Goal: Information Seeking & Learning: Learn about a topic

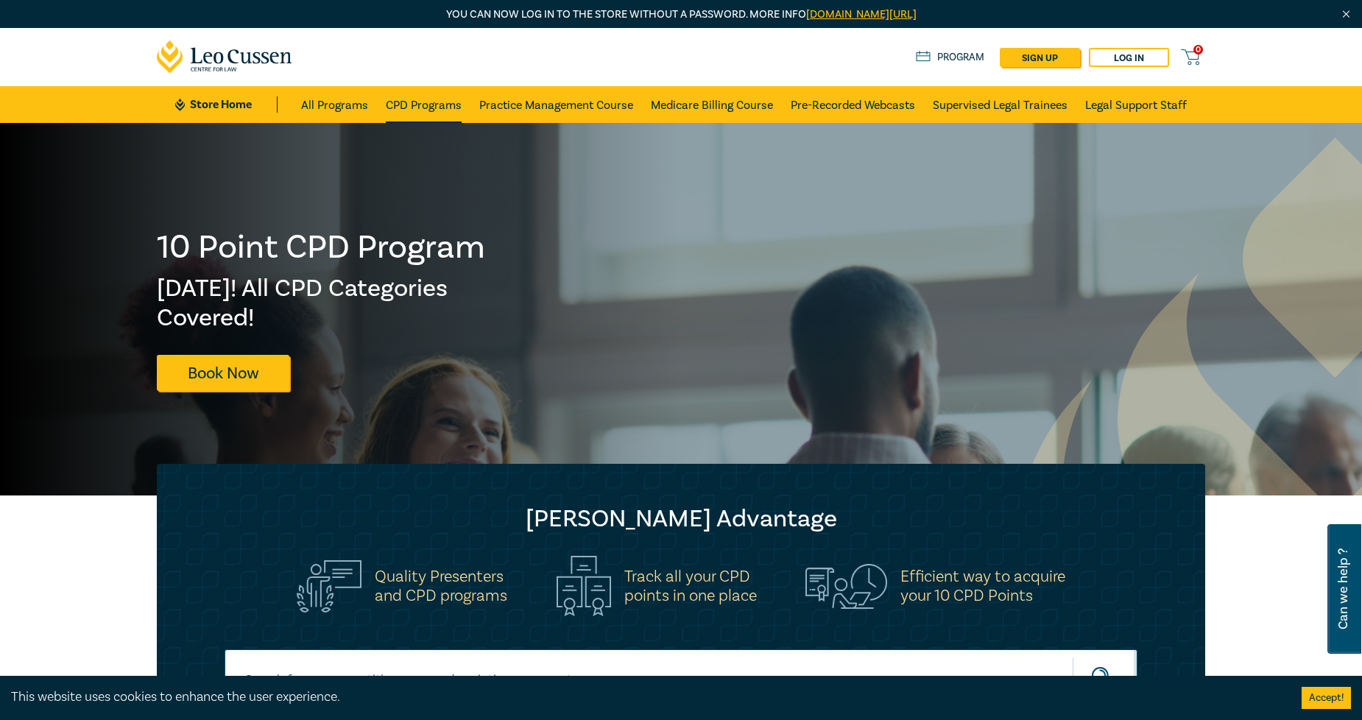
click at [423, 106] on link "CPD Programs" at bounding box center [424, 104] width 76 height 37
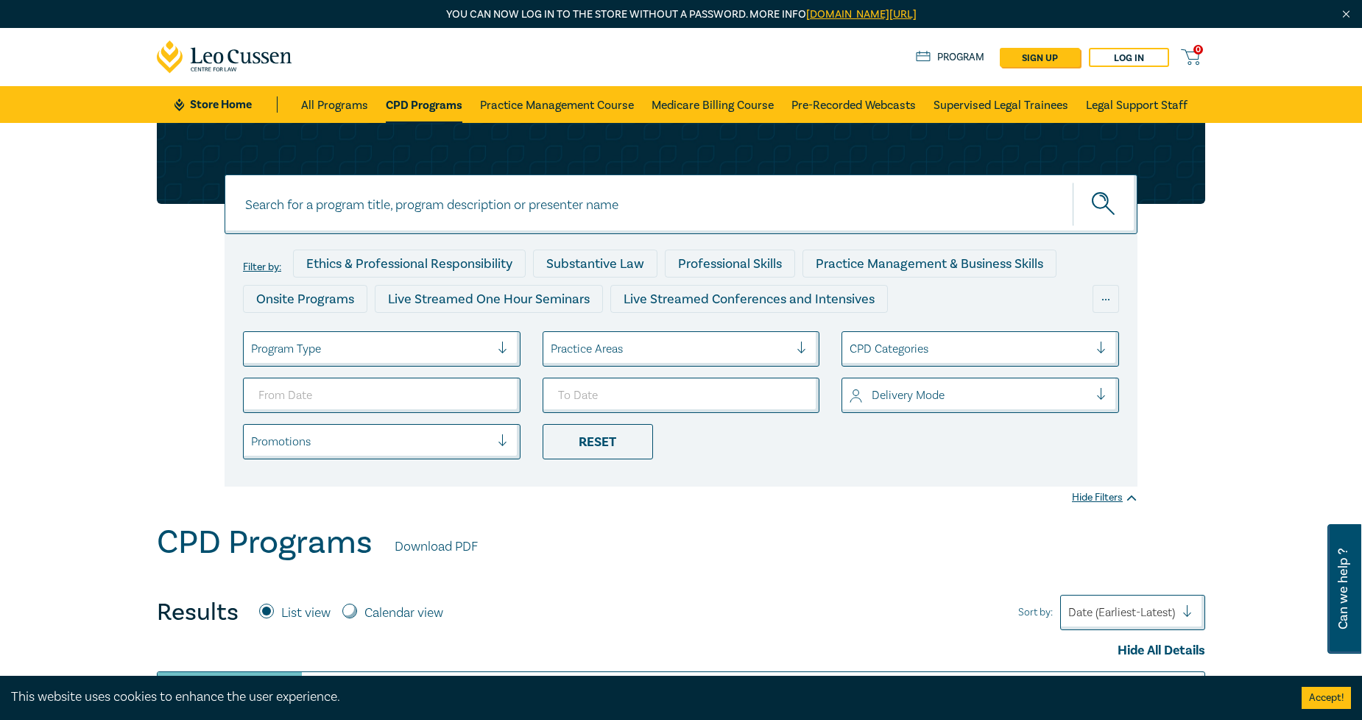
click at [595, 352] on div at bounding box center [670, 348] width 239 height 19
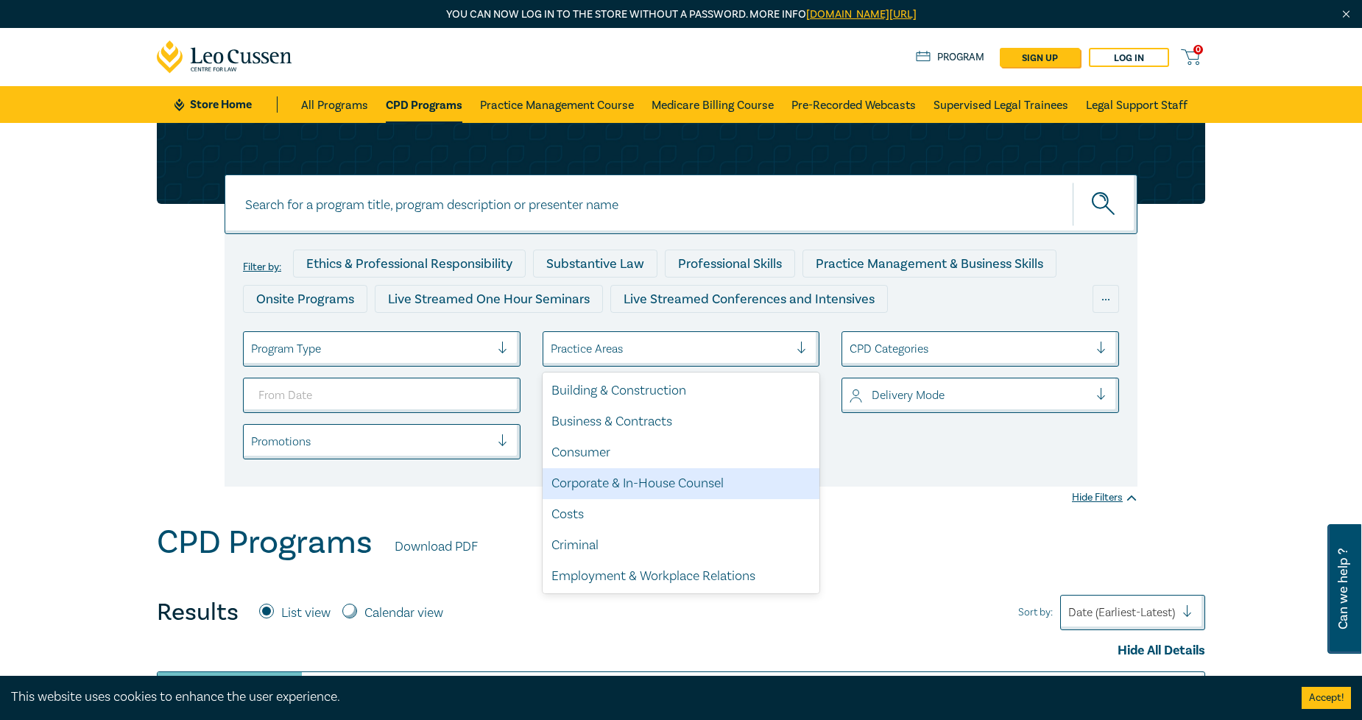
click at [638, 476] on div "Corporate & In-House Counsel" at bounding box center [682, 483] width 278 height 31
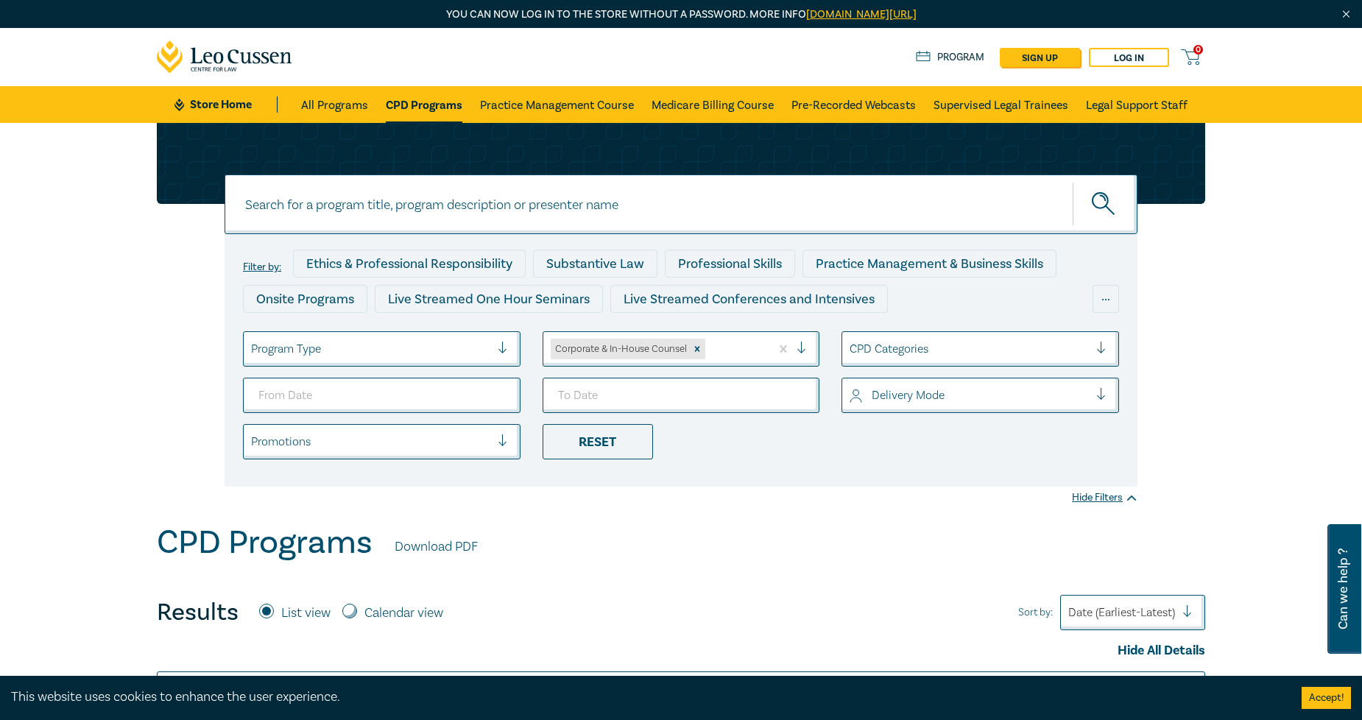
click at [396, 342] on div at bounding box center [370, 348] width 239 height 19
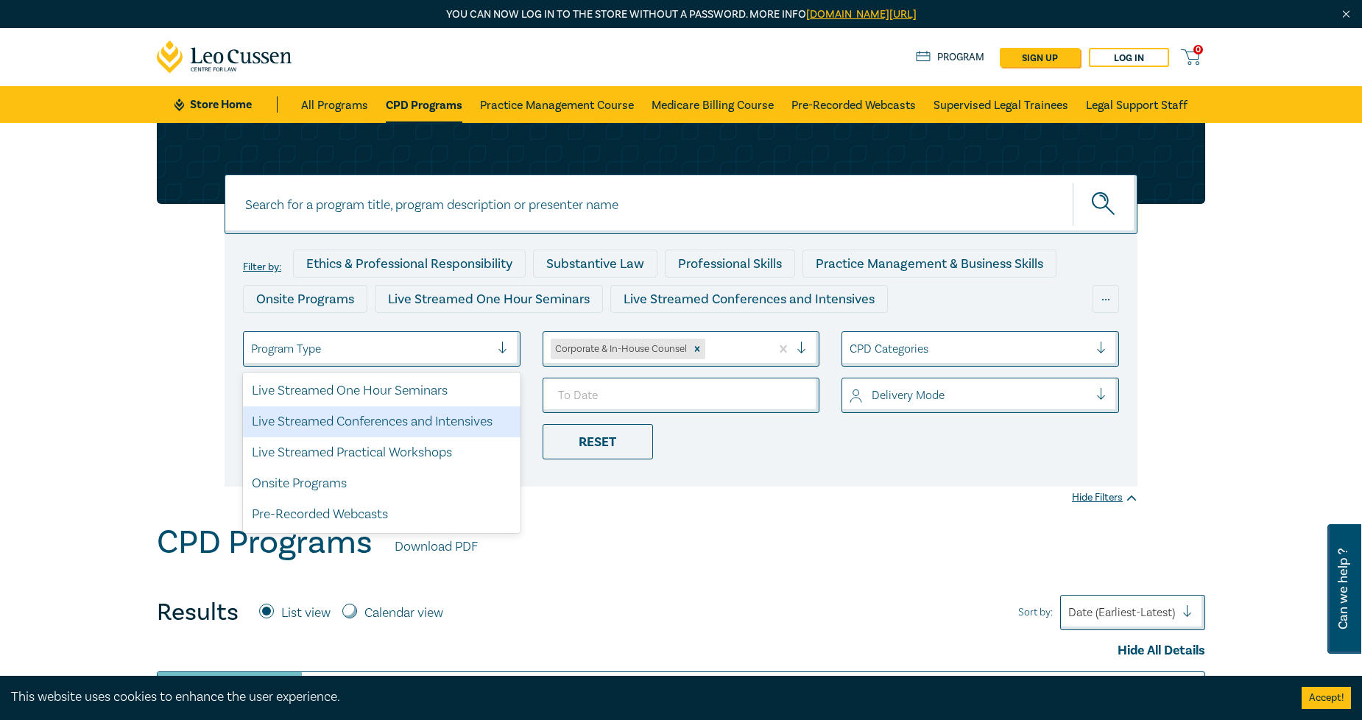
click at [381, 424] on div "Live Streamed Conferences and Intensives" at bounding box center [382, 421] width 278 height 31
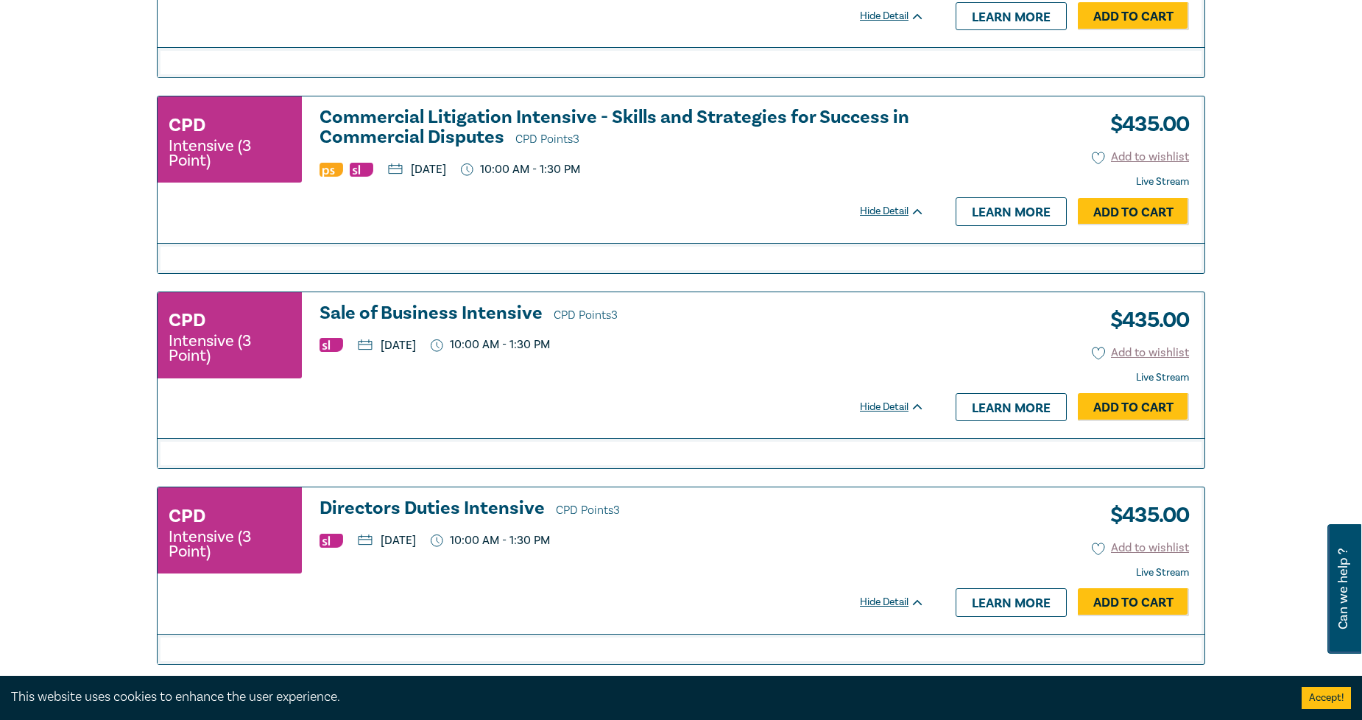
scroll to position [1309, 0]
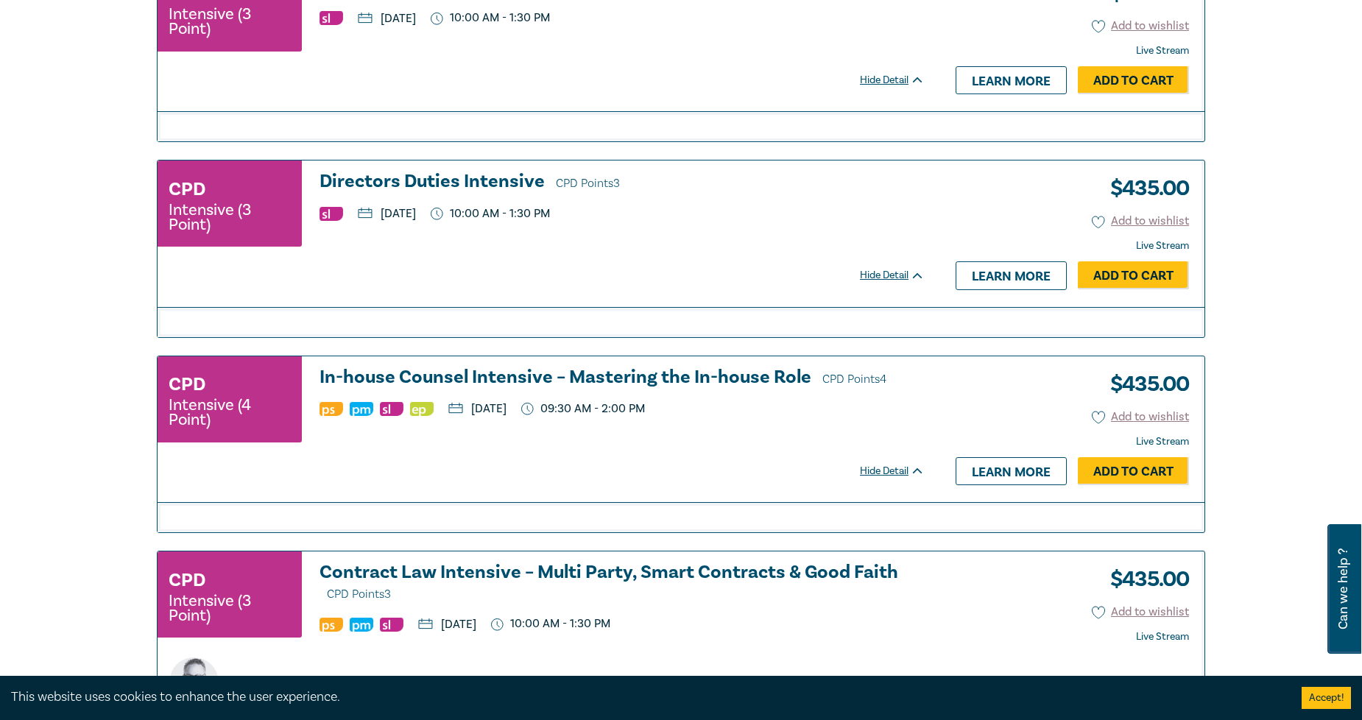
click at [580, 387] on h3 "In-house Counsel Intensive – Mastering the In-house Role CPD Points 4" at bounding box center [622, 378] width 605 height 22
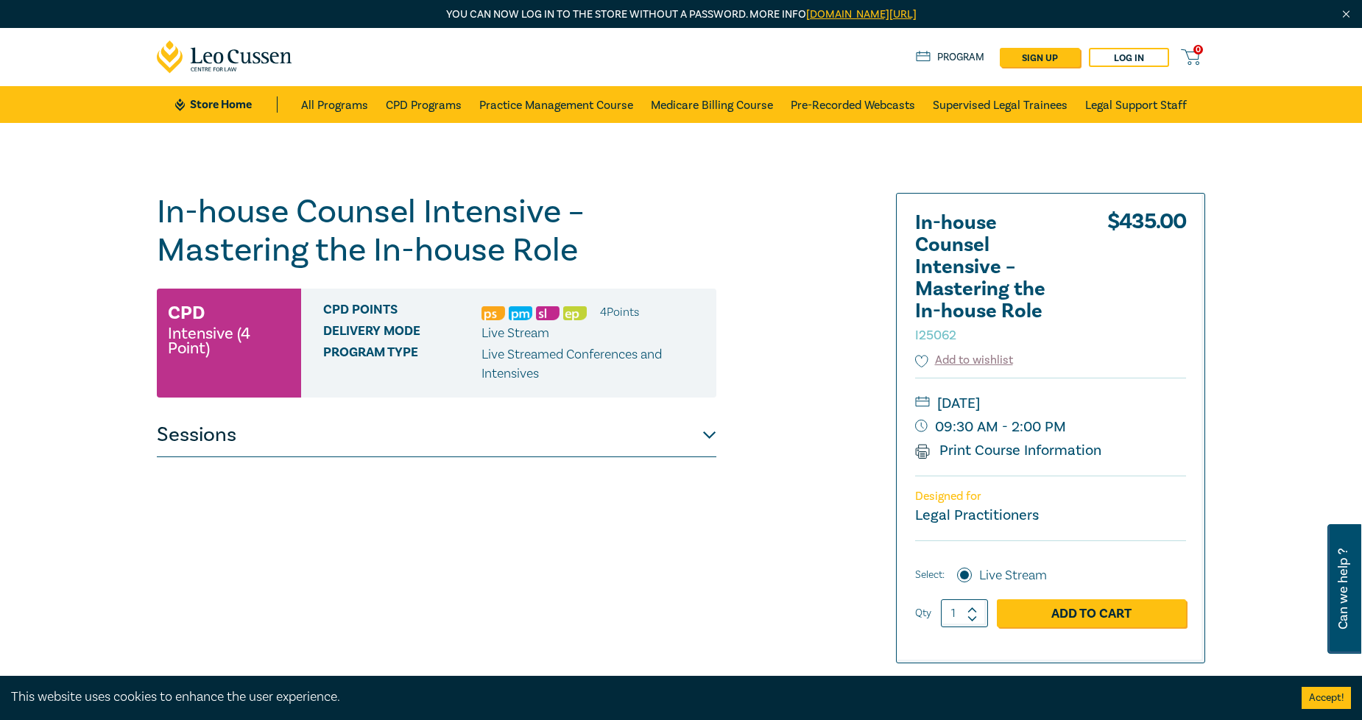
click at [219, 435] on button "Sessions" at bounding box center [437, 435] width 560 height 44
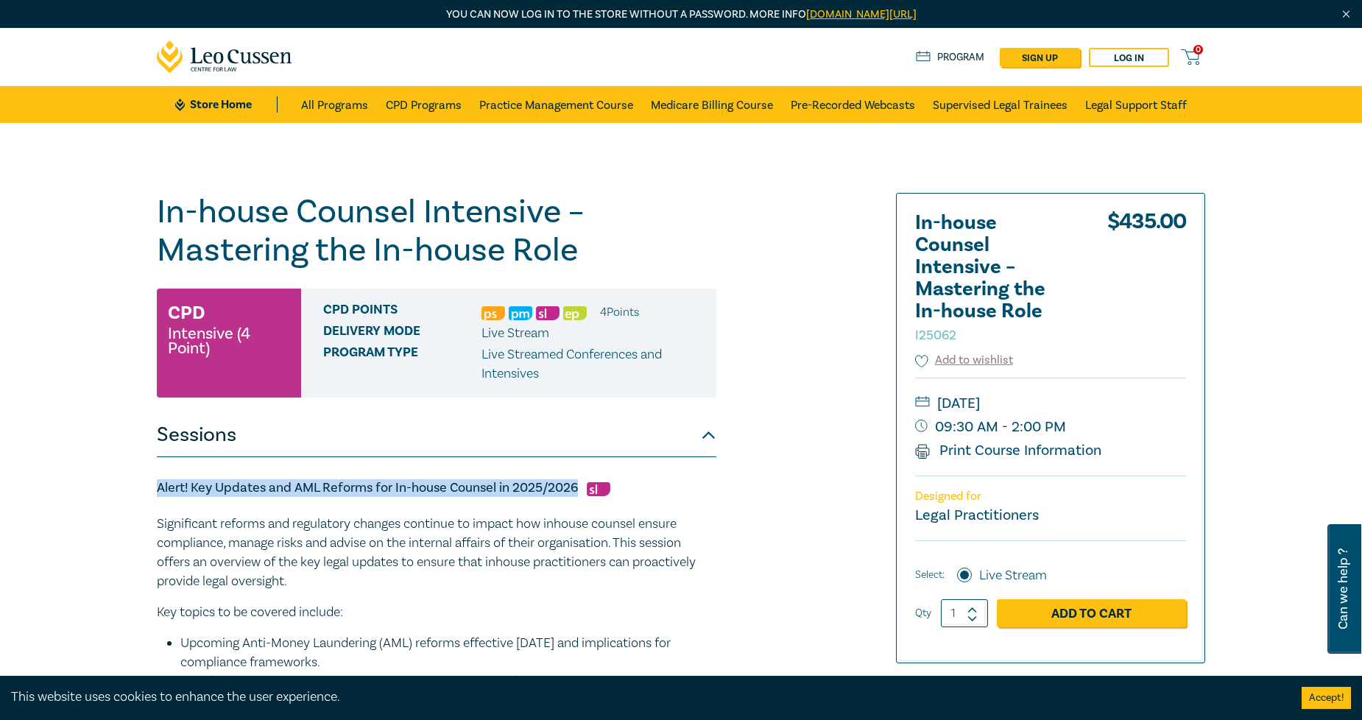
drag, startPoint x: 575, startPoint y: 484, endPoint x: 147, endPoint y: 487, distance: 427.8
copy h5 "Alert! Key Updates and AML Reforms for In-house Counsel in 2025/2026"
